Goal: Task Accomplishment & Management: Complete application form

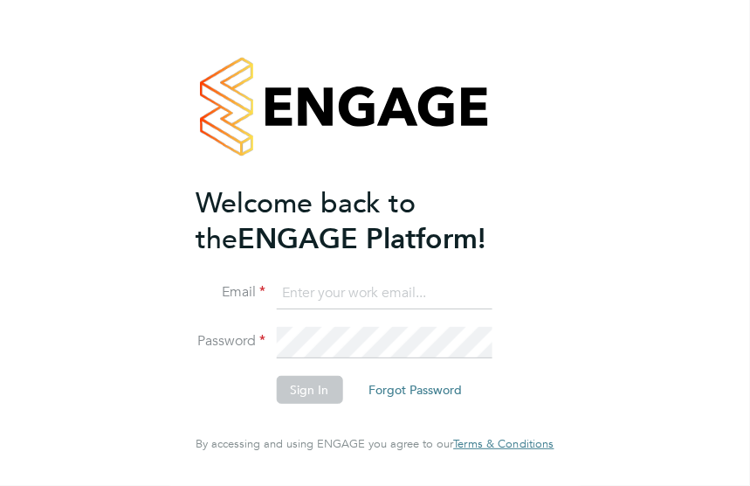
type input "[PERSON_NAME][EMAIL_ADDRESS][DOMAIN_NAME]"
click at [327, 384] on button "Sign In" at bounding box center [309, 390] width 66 height 28
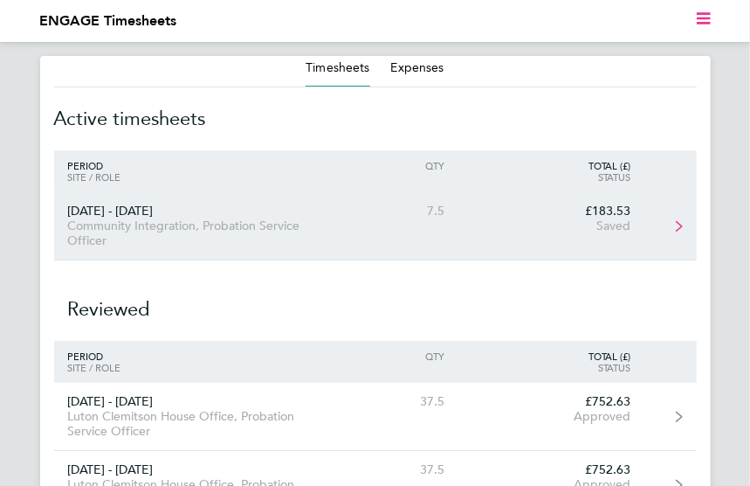
click at [676, 225] on link "[DATE] - [DATE] Community Integration, Probation Service Officer 7.5 £183.53 Sa…" at bounding box center [375, 226] width 643 height 68
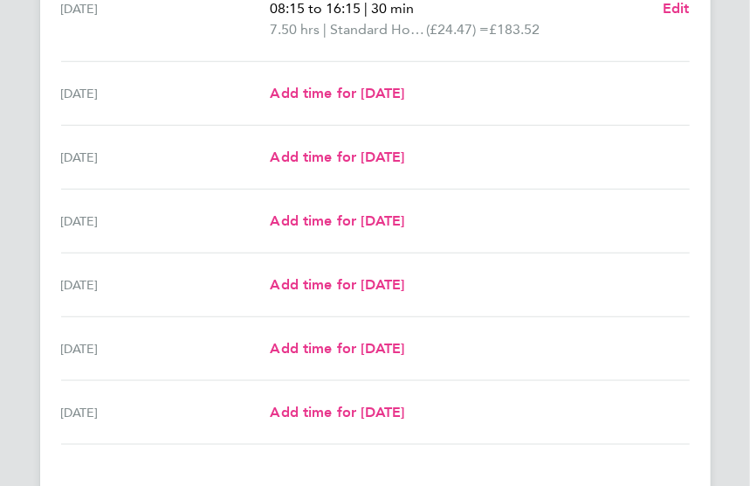
scroll to position [524, 0]
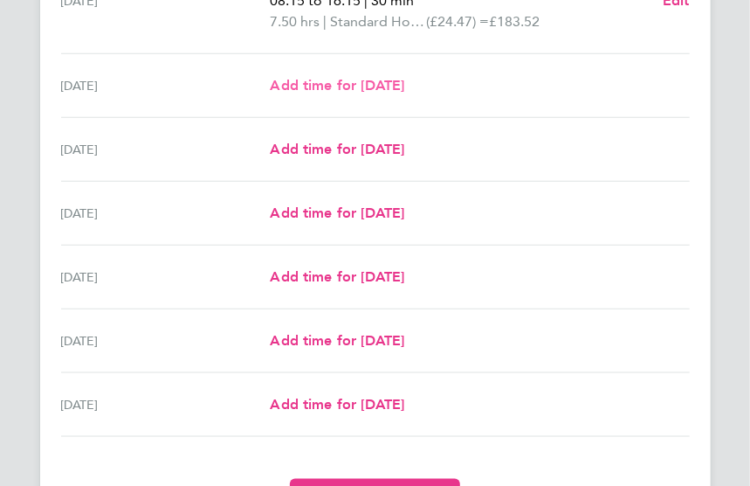
click at [361, 78] on span "Add time for [DATE]" at bounding box center [337, 85] width 135 height 17
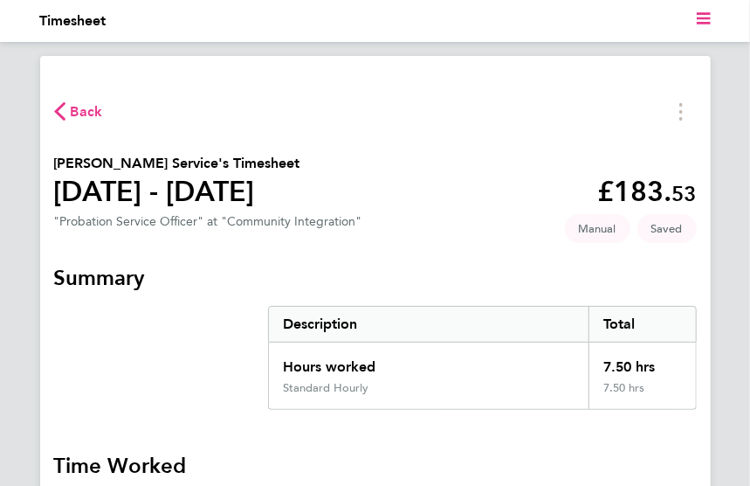
select select "30"
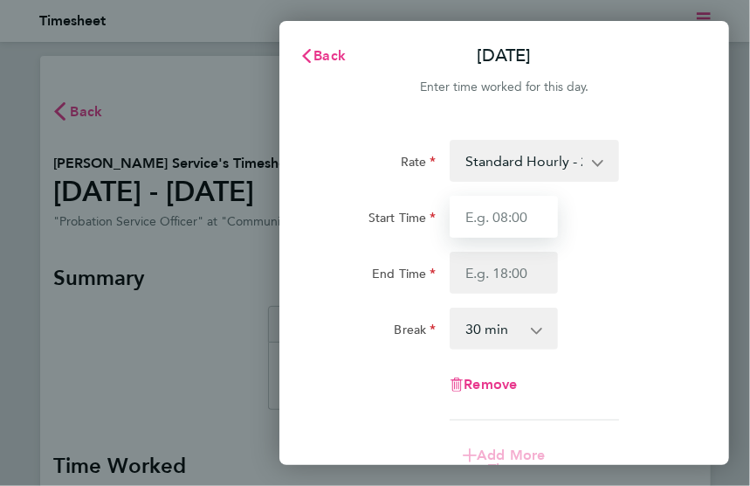
click at [547, 226] on input "Start Time" at bounding box center [504, 217] width 108 height 42
type input "08:40"
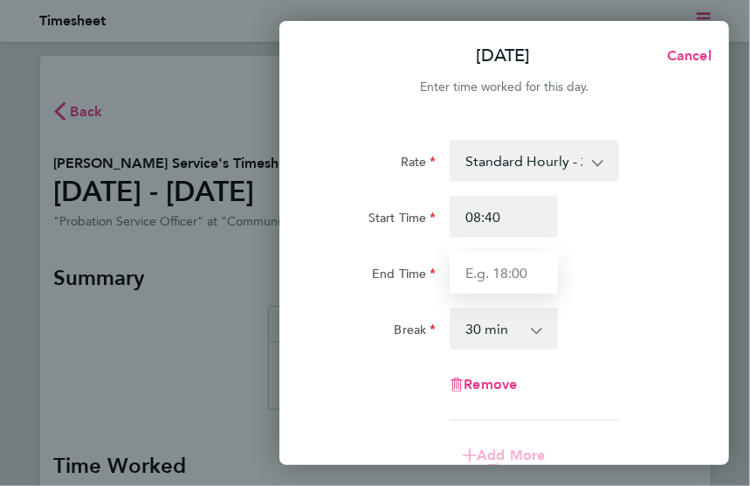
click at [540, 266] on input "End Time" at bounding box center [504, 273] width 108 height 42
type input "3"
type input "16:40"
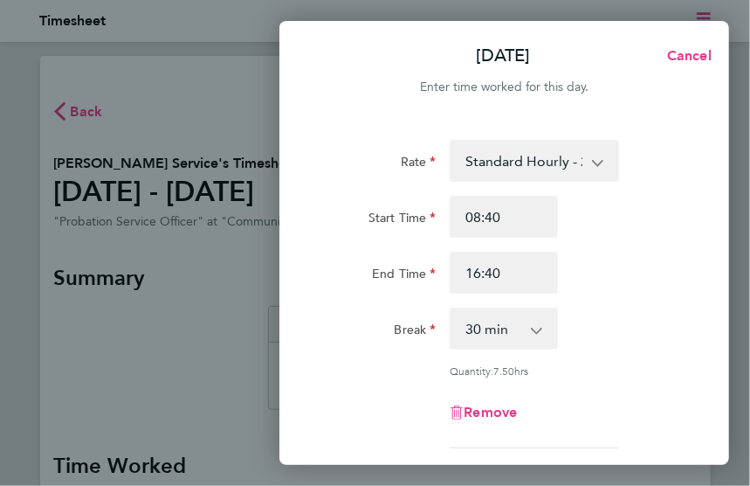
drag, startPoint x: 650, startPoint y: 314, endPoint x: 634, endPoint y: 311, distance: 15.9
click at [650, 311] on div "Break 0 min 15 min 30 min 45 min 60 min 75 min 90 min" at bounding box center [504, 328] width 366 height 42
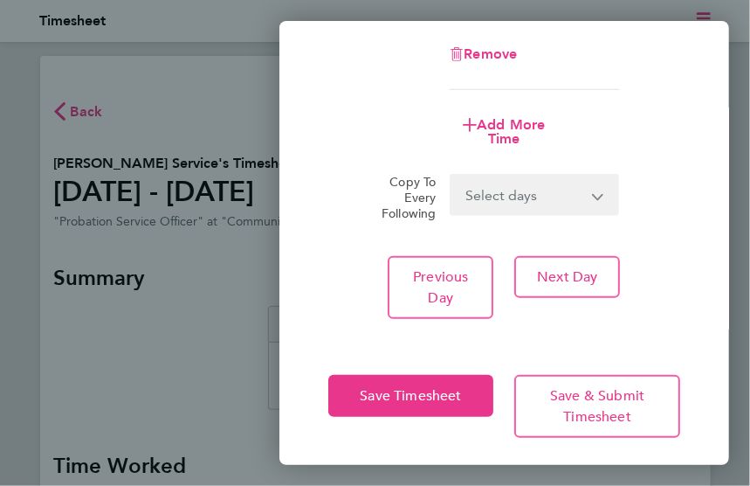
scroll to position [361, 0]
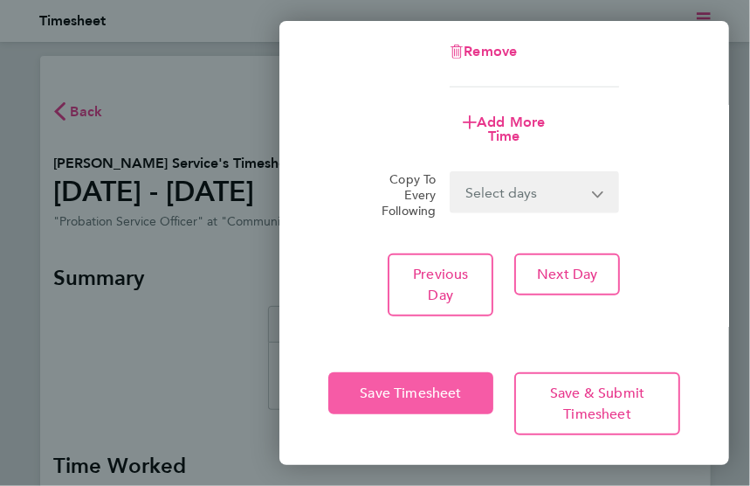
click at [388, 384] on span "Save Timesheet" at bounding box center [410, 392] width 101 height 17
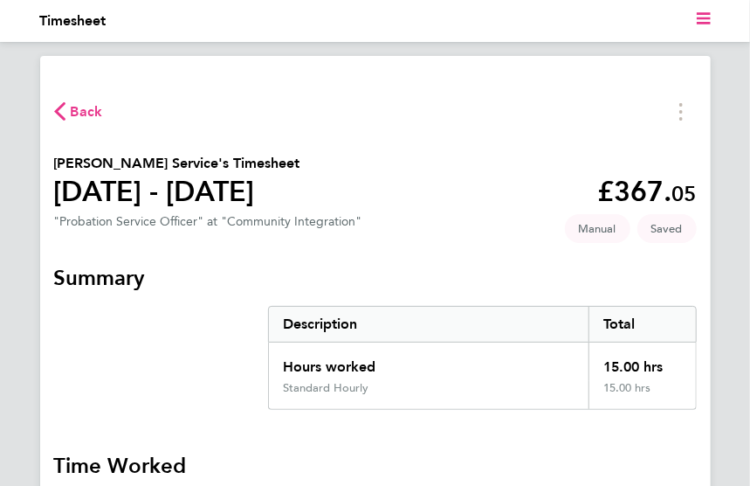
click at [85, 106] on span "Back" at bounding box center [87, 111] width 32 height 21
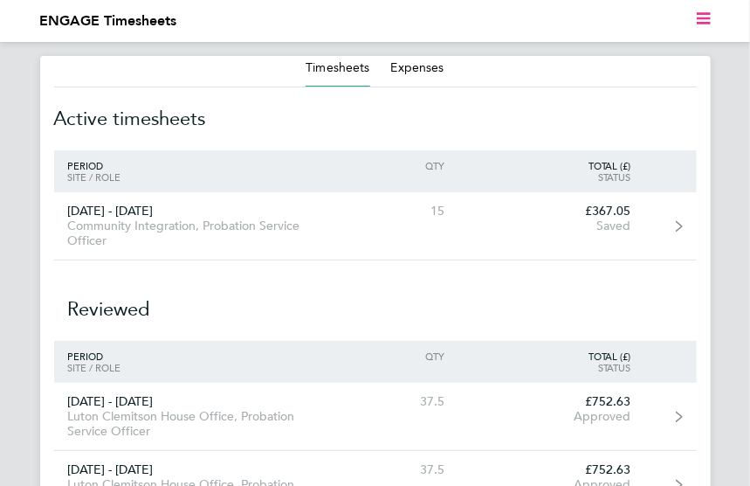
click at [708, 15] on polygon "Main navigation" at bounding box center [704, 13] width 14 height 3
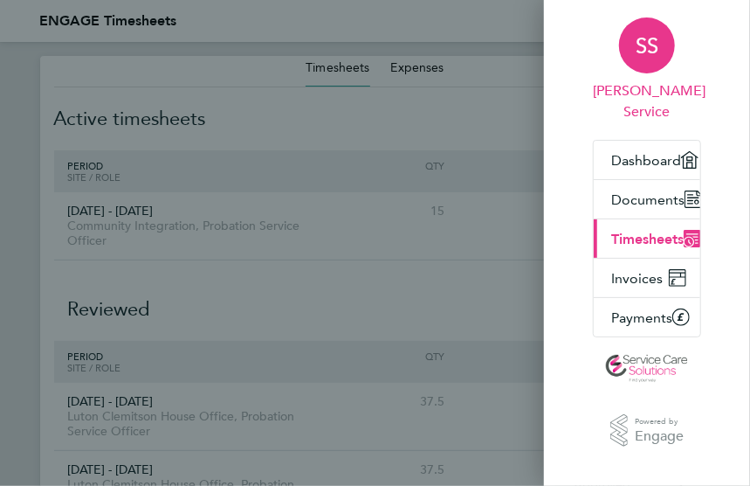
click at [647, 66] on div "SS" at bounding box center [647, 45] width 56 height 56
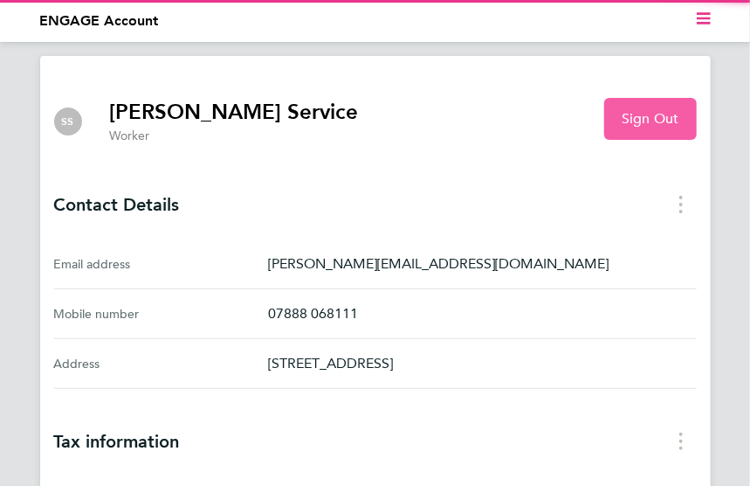
click at [667, 123] on span "Sign Out" at bounding box center [650, 118] width 57 height 17
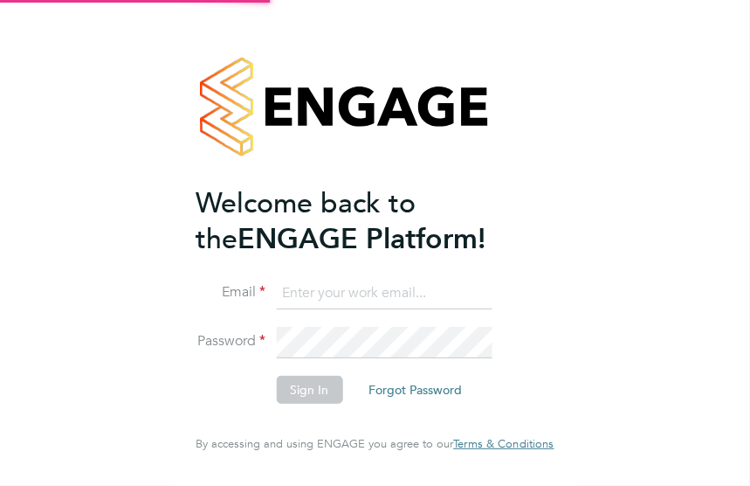
type input "[PERSON_NAME][EMAIL_ADDRESS][DOMAIN_NAME]"
